Goal: Transaction & Acquisition: Book appointment/travel/reservation

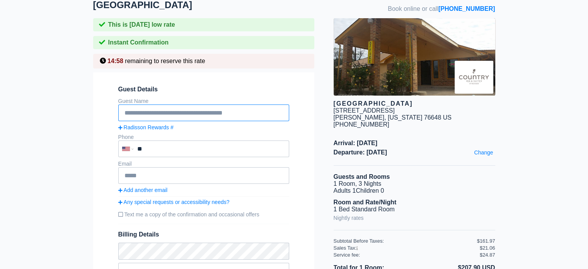
click at [186, 118] on input "text" at bounding box center [203, 112] width 171 height 17
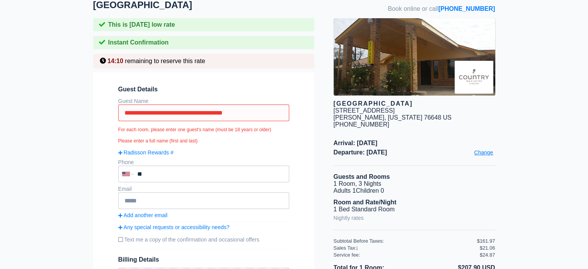
click at [480, 147] on link "Change" at bounding box center [483, 152] width 23 height 10
click at [484, 147] on link "Change" at bounding box center [483, 152] width 23 height 10
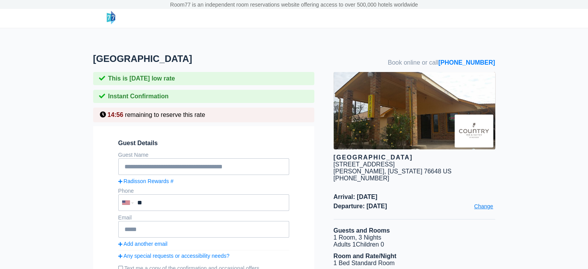
click at [491, 201] on link "Change" at bounding box center [483, 206] width 23 height 10
